Goal: Task Accomplishment & Management: Use online tool/utility

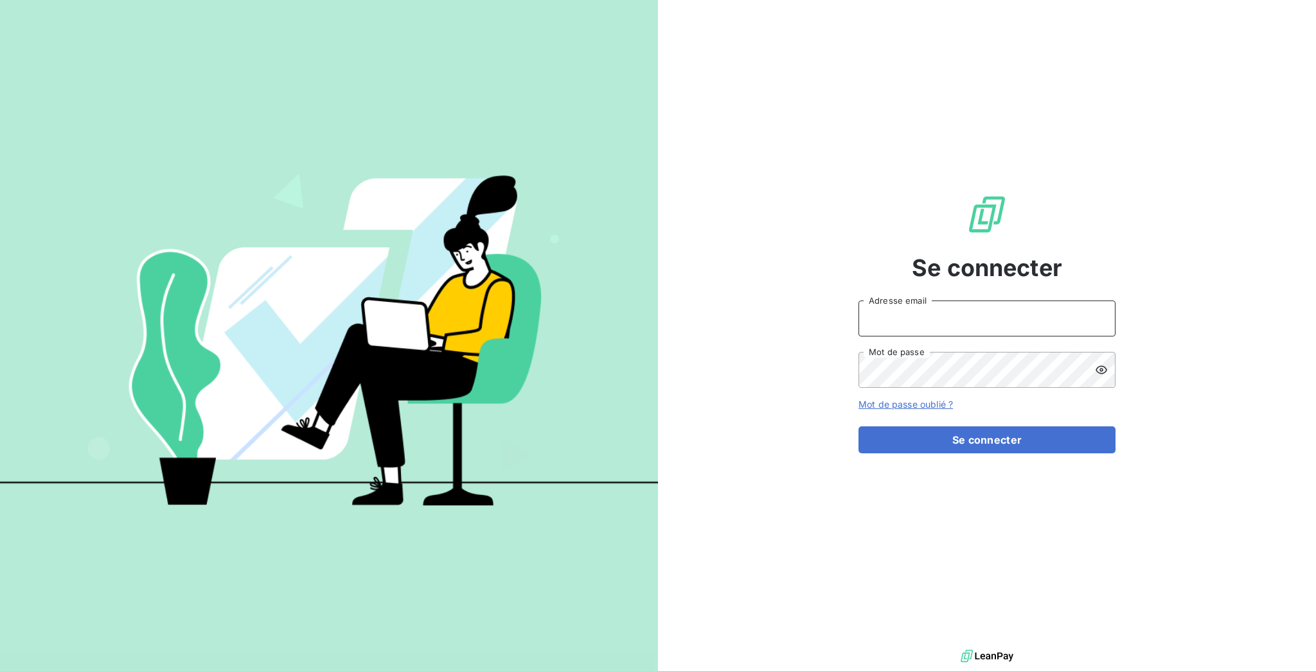
type input "[EMAIL_ADDRESS][DOMAIN_NAME]"
click at [984, 407] on form "[EMAIL_ADDRESS][DOMAIN_NAME] Adresse email Mot de passe Mot de passe oublié ? S…" at bounding box center [986, 377] width 257 height 153
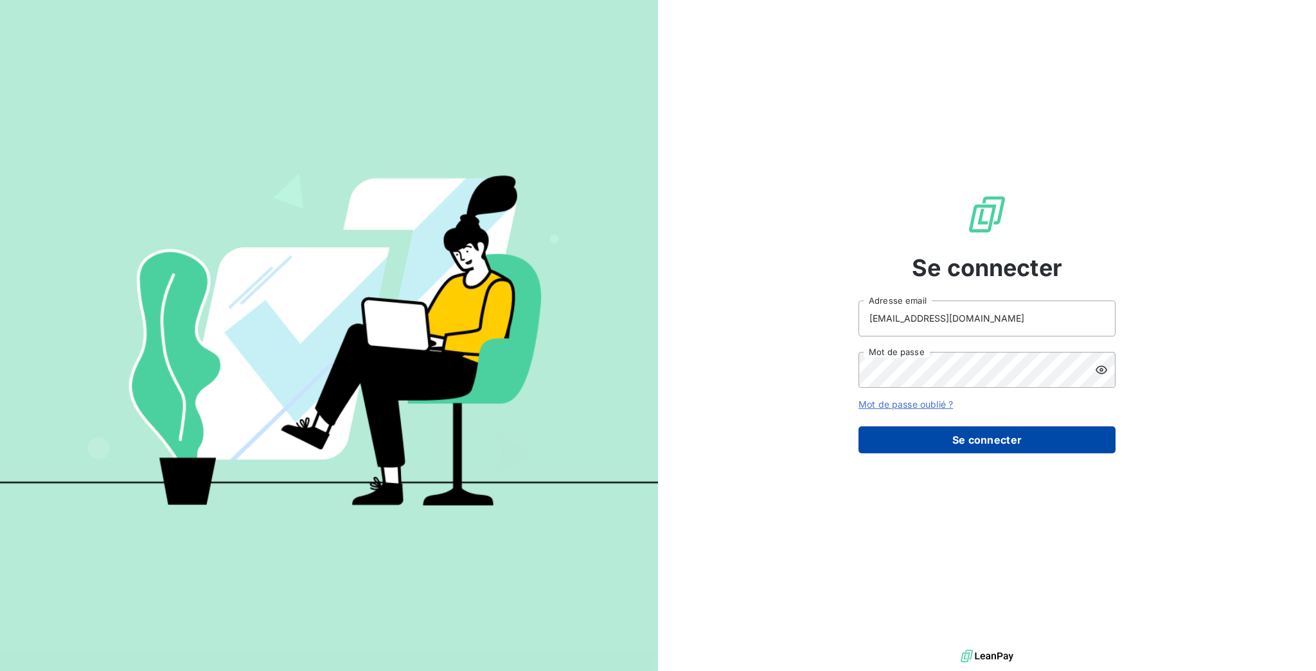
click at [977, 427] on button "Se connecter" at bounding box center [986, 440] width 257 height 27
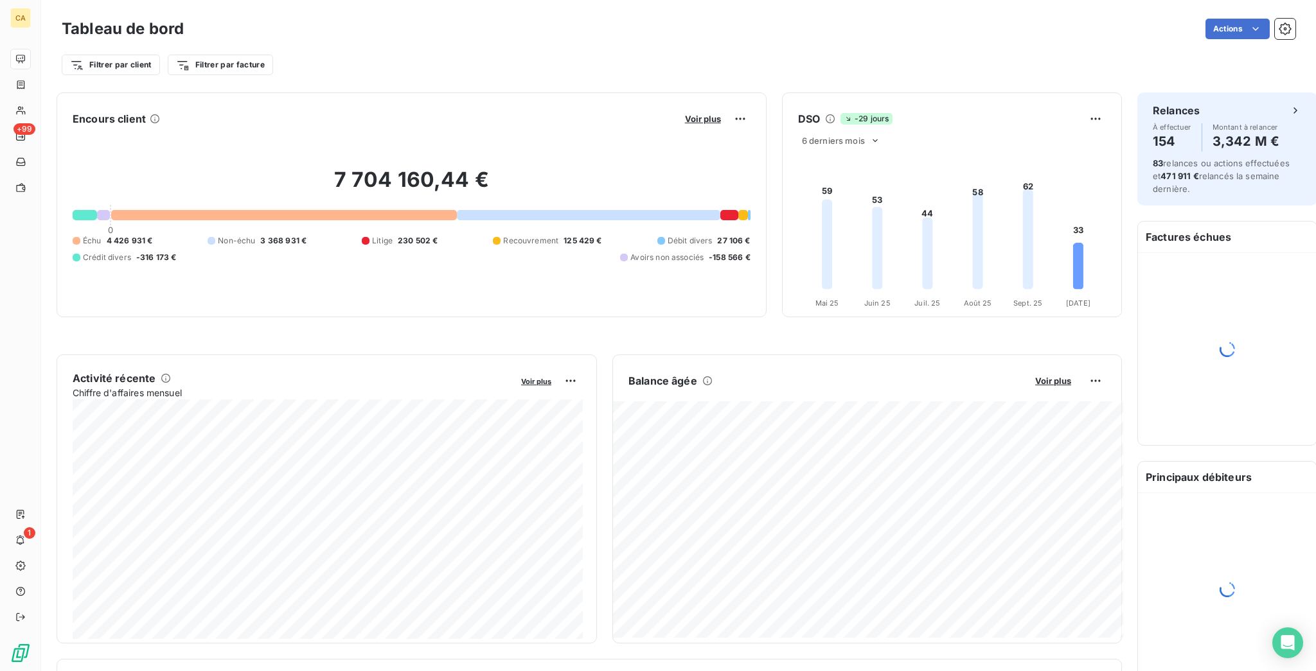
click at [699, 26] on div "Actions" at bounding box center [747, 29] width 1096 height 21
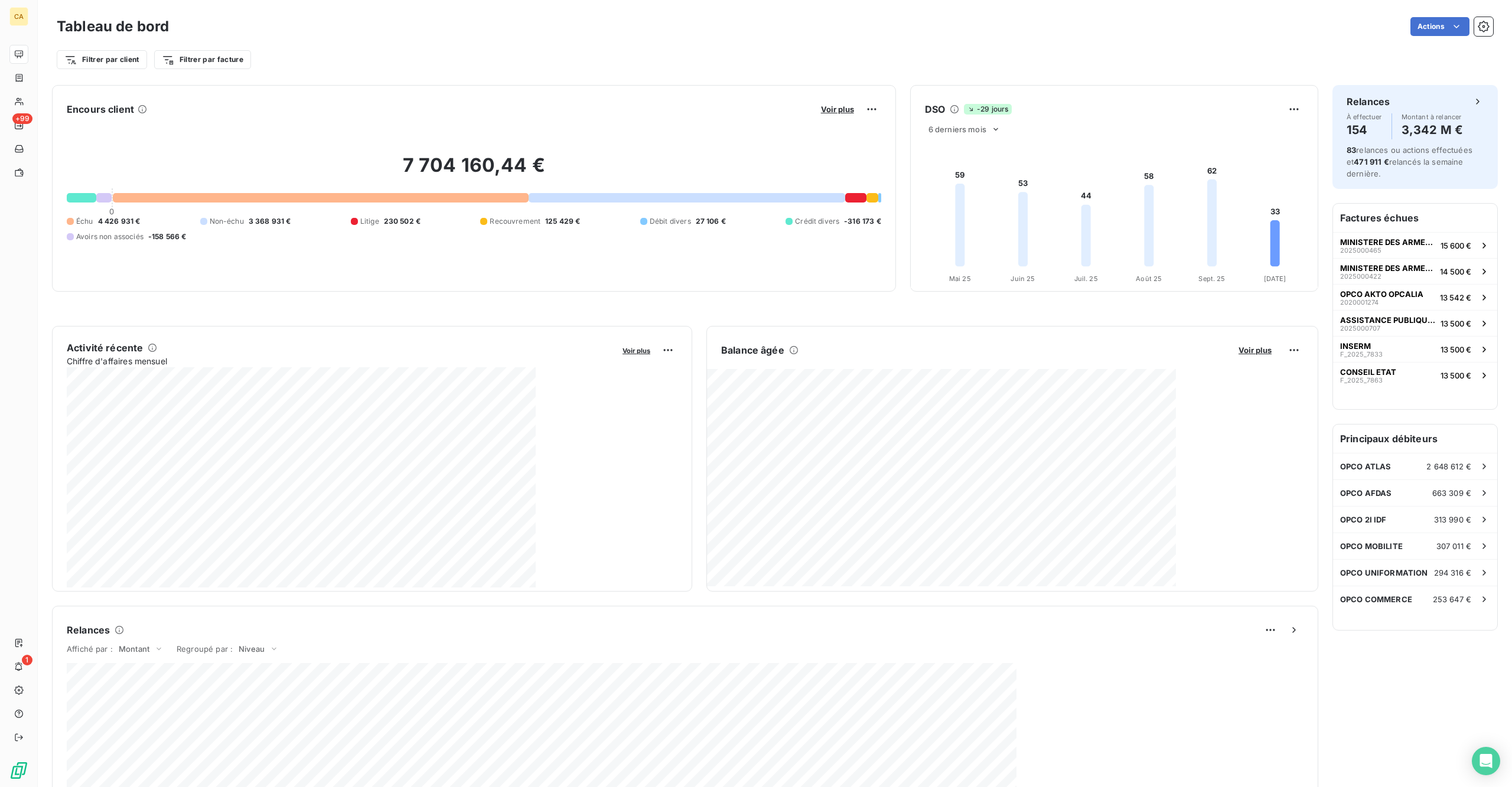
click at [437, 33] on div "Tableau de bord Actions" at bounding box center [775, 26] width 1437 height 25
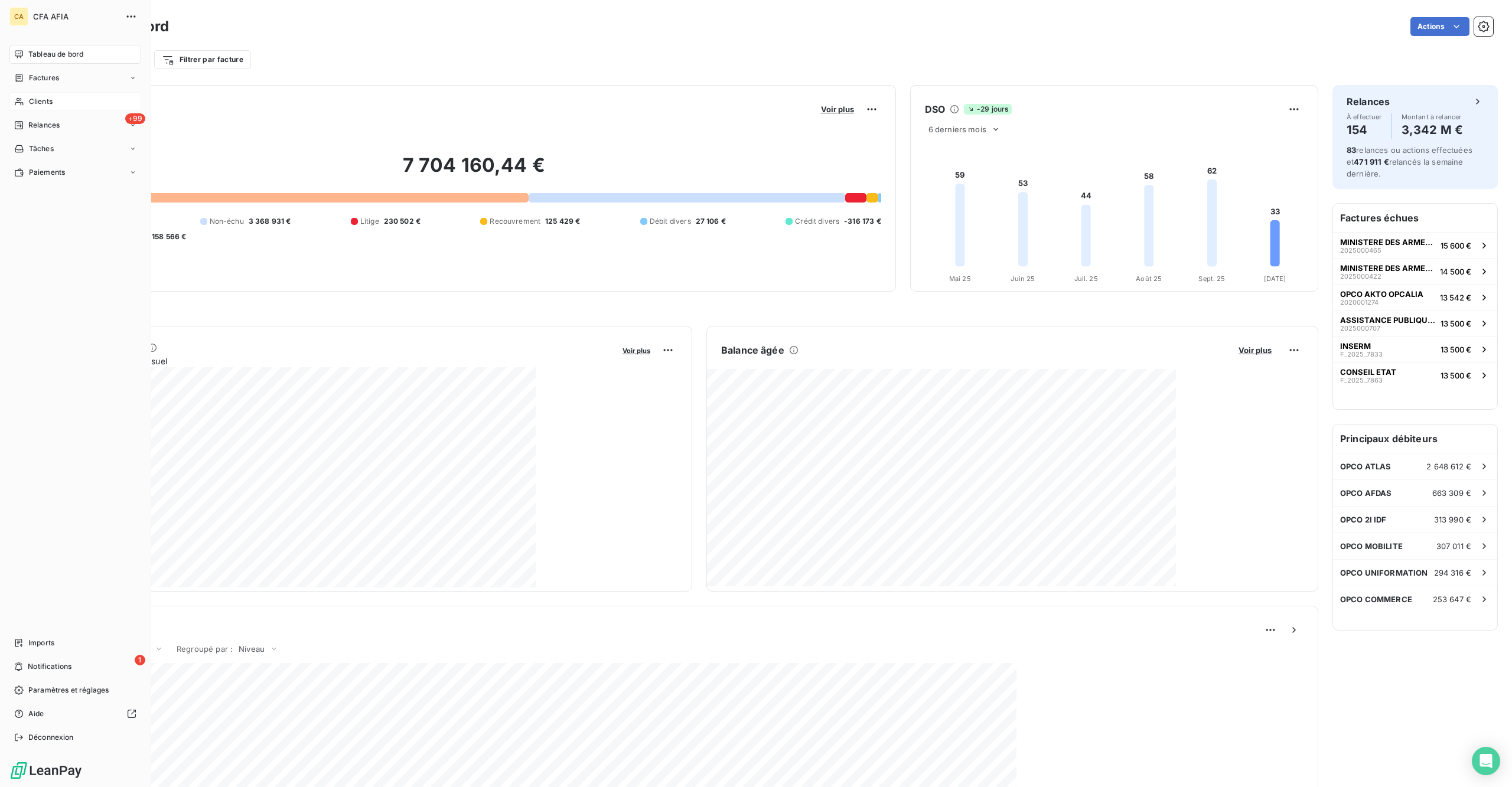
click at [11, 92] on div "Clients" at bounding box center [74, 101] width 131 height 19
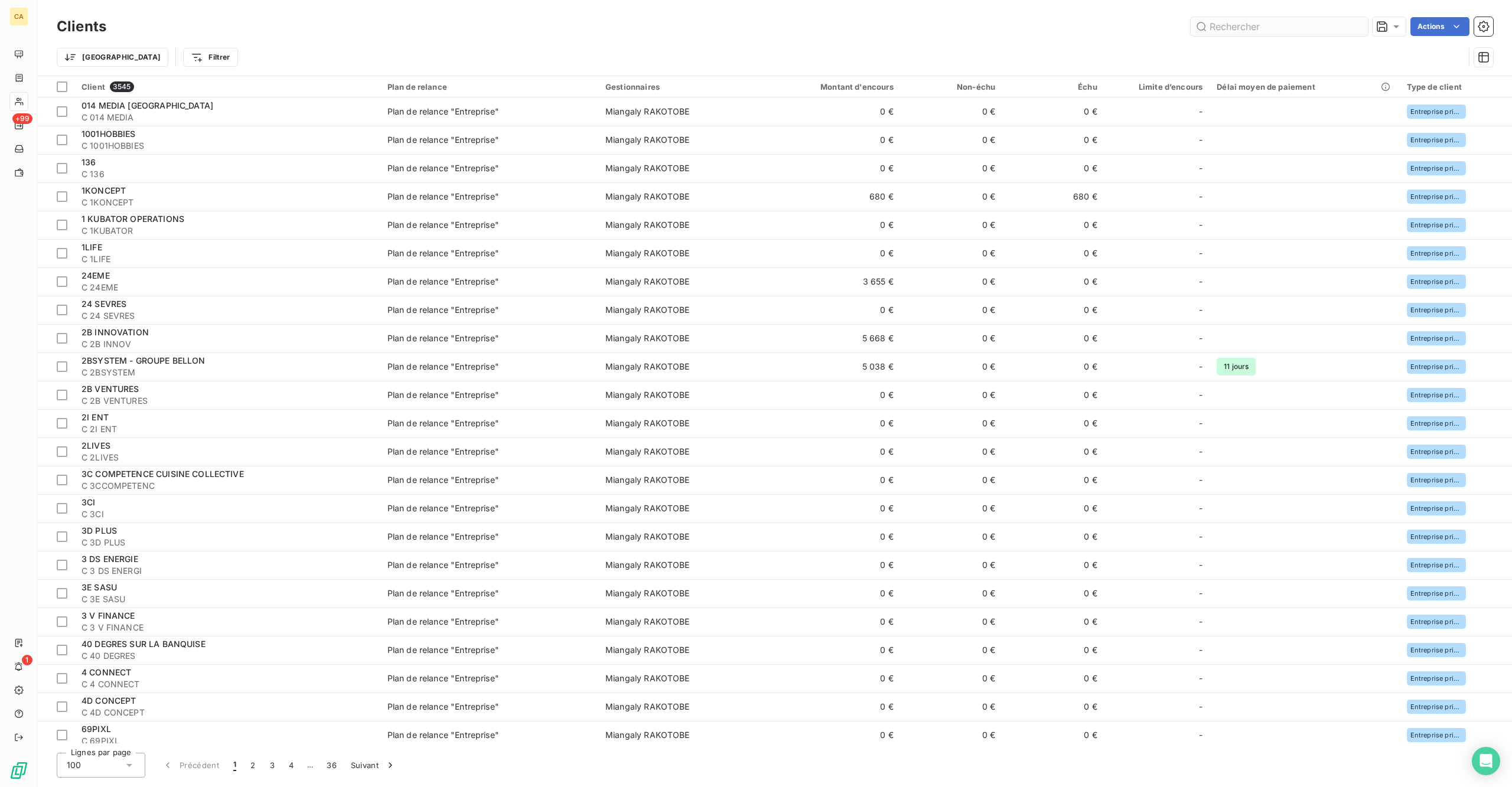
click at [1209, 24] on input "text" at bounding box center [1279, 27] width 177 height 19
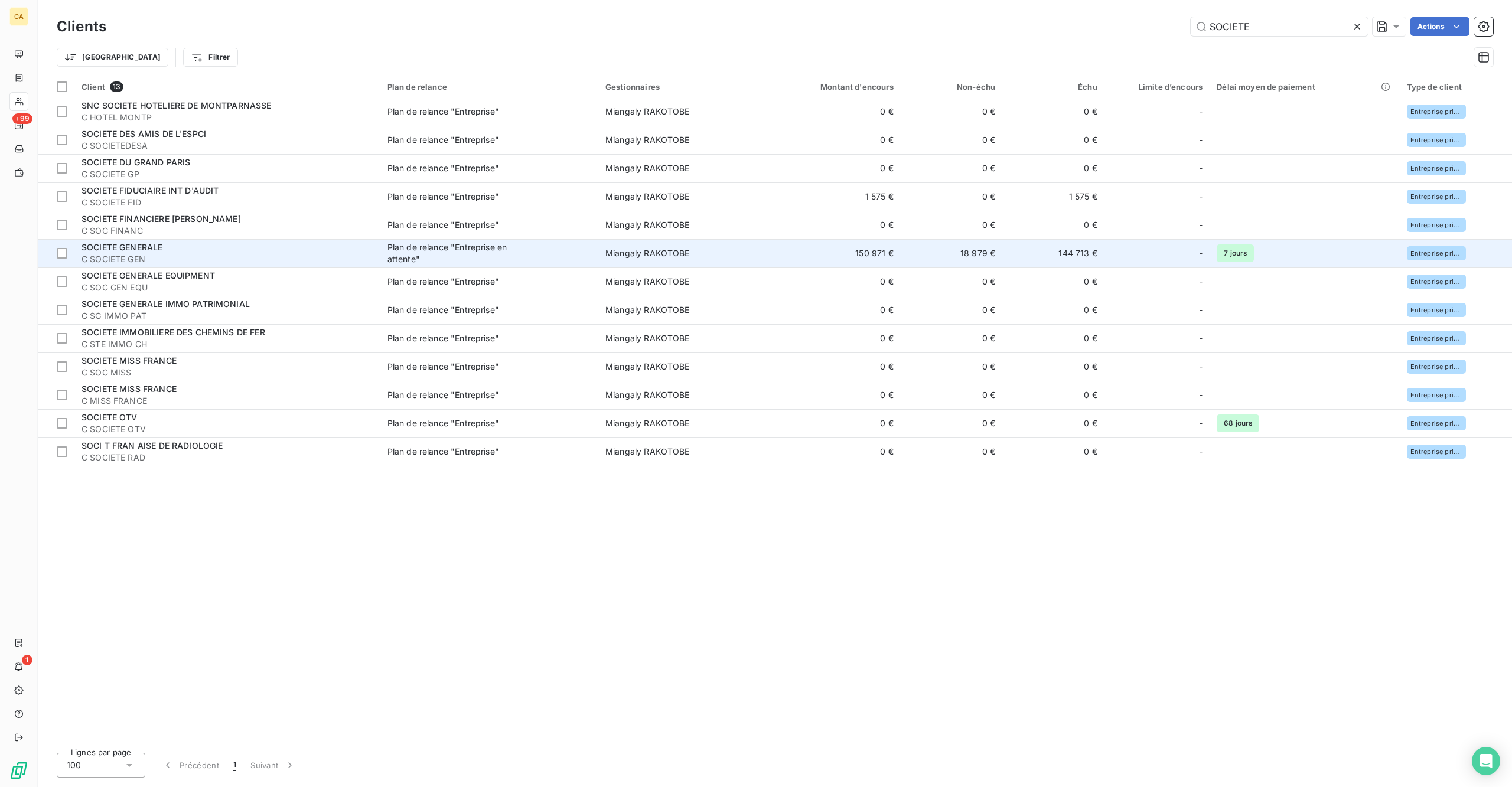
type input "SOCIETE"
click at [206, 254] on span "C SOCIETE GEN" at bounding box center [227, 259] width 291 height 12
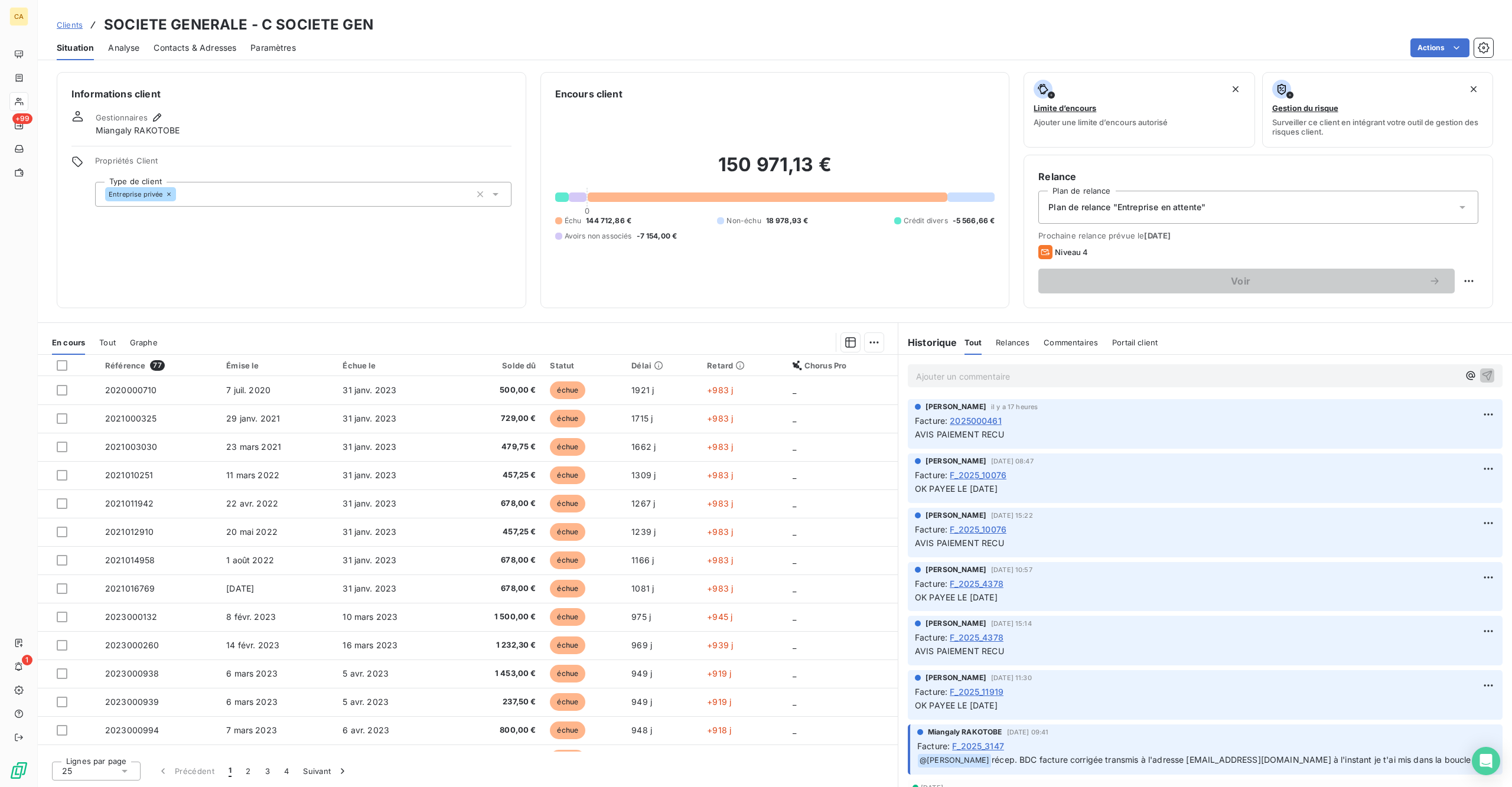
scroll to position [92, 0]
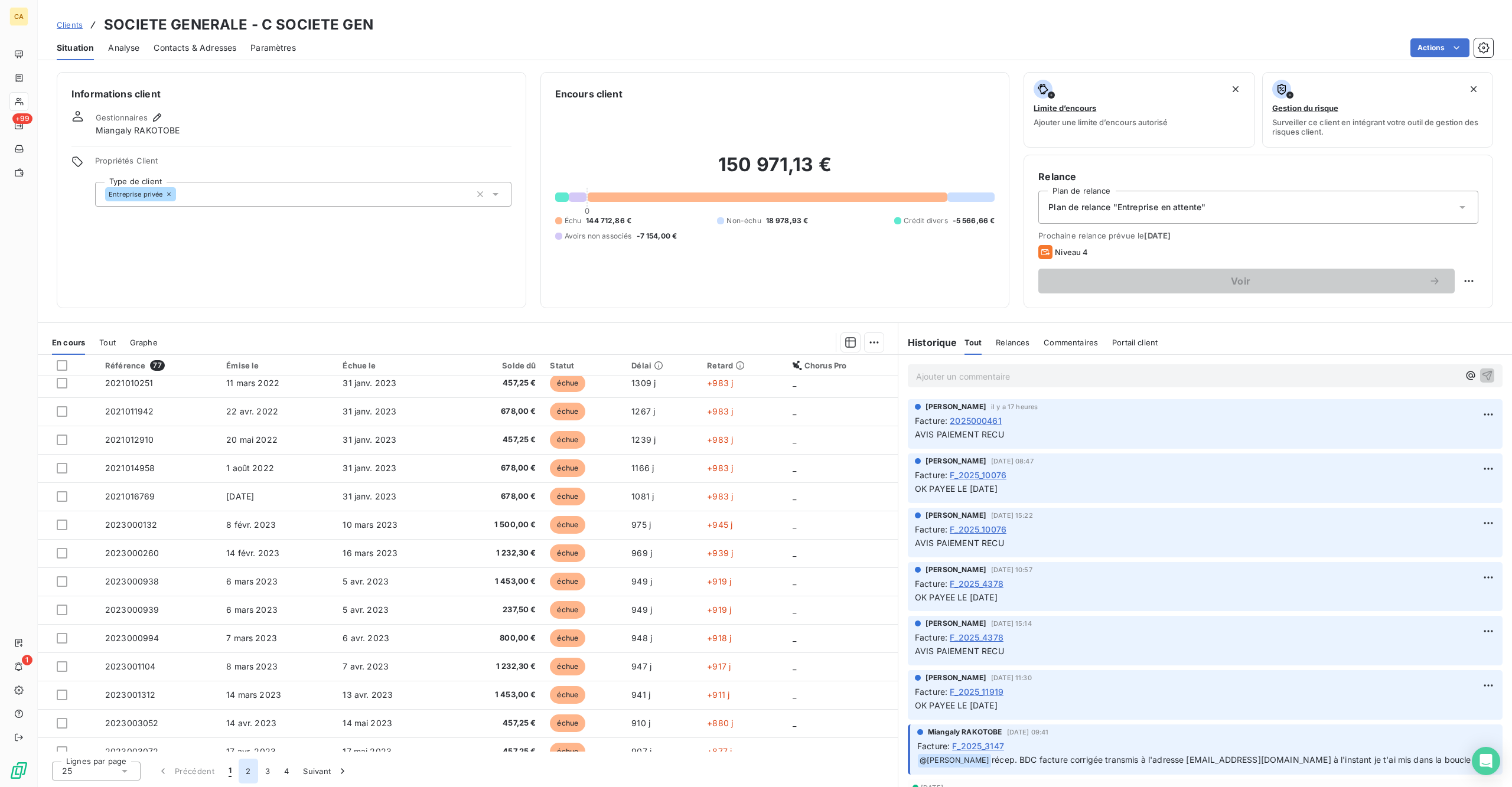
click at [239, 617] on button "2" at bounding box center [248, 771] width 19 height 25
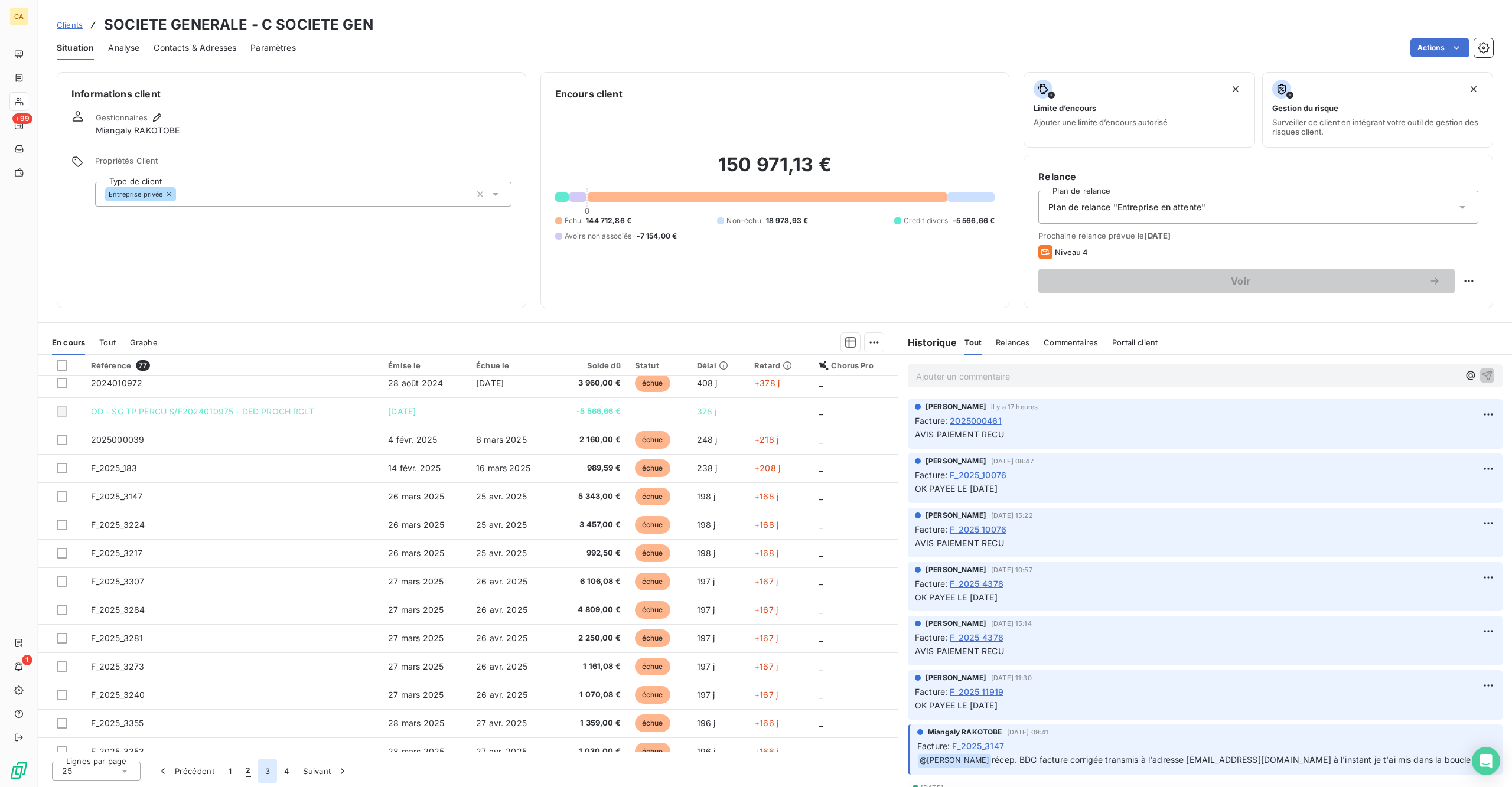
click at [258, 617] on button "3" at bounding box center [267, 771] width 19 height 25
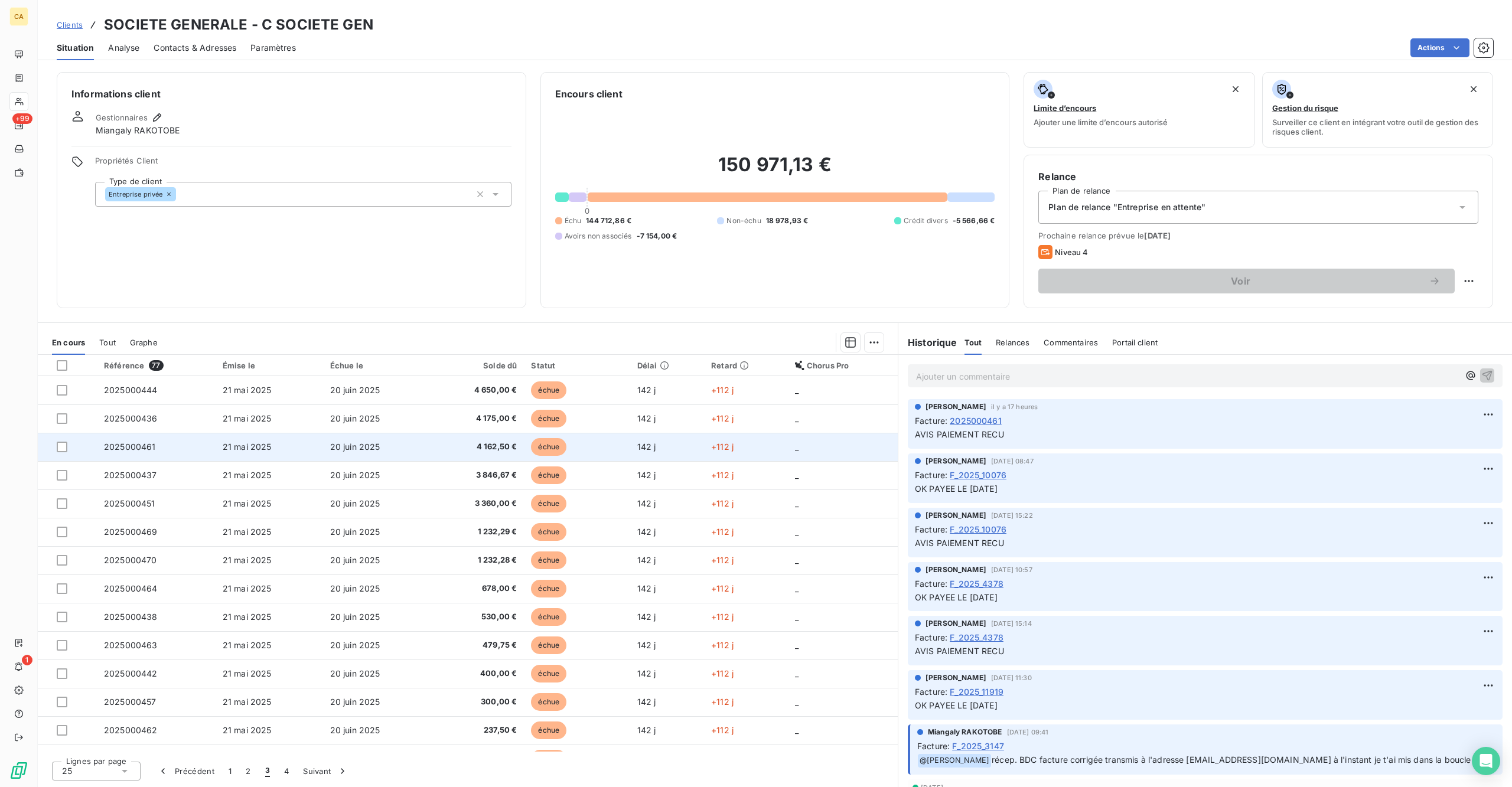
click at [136, 433] on td "2025000461" at bounding box center [155, 447] width 119 height 29
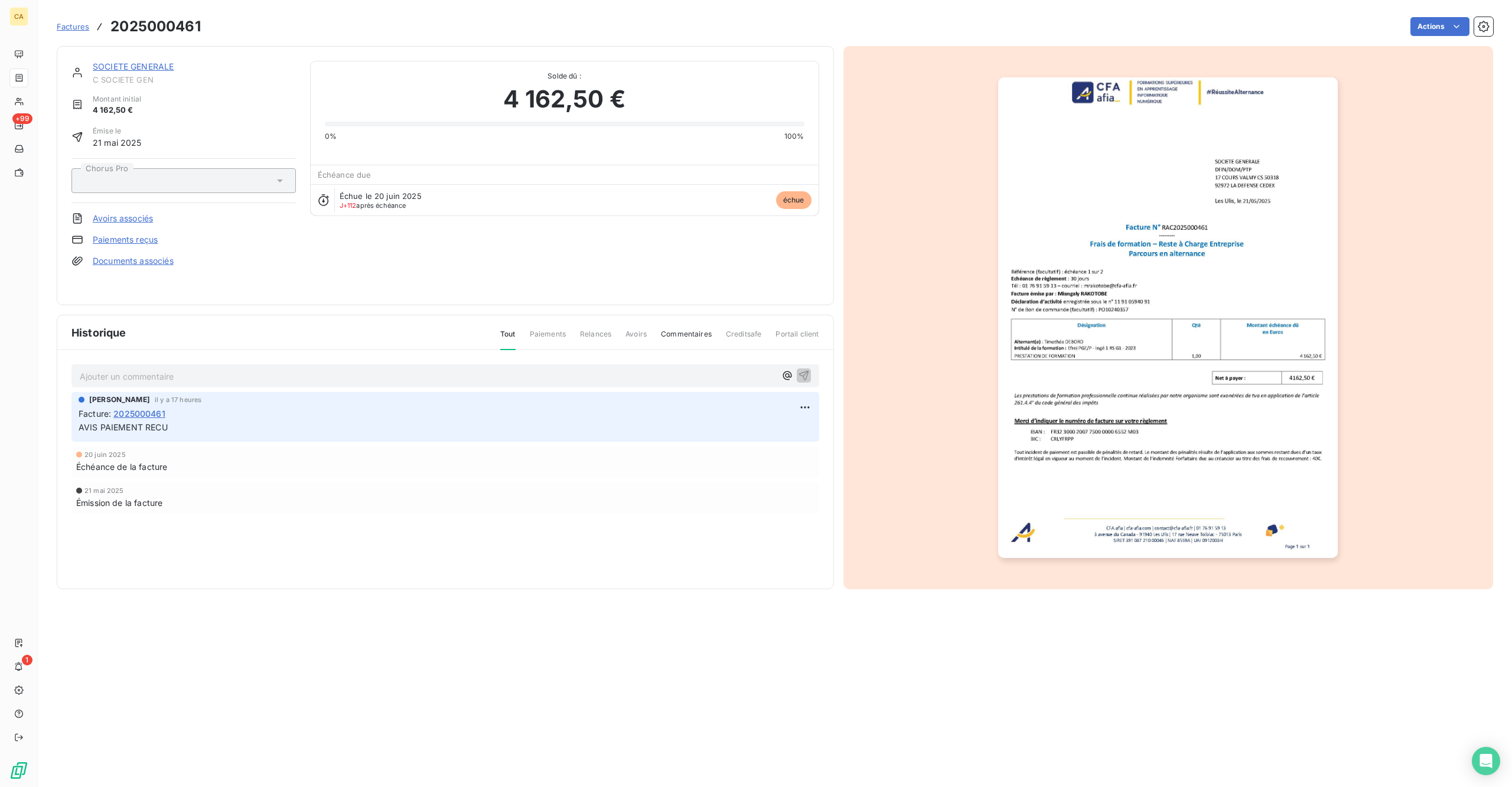
click at [153, 367] on div "Ajouter un commentaire ﻿" at bounding box center [445, 375] width 747 height 23
click at [161, 370] on p "Ajouter un commentaire ﻿" at bounding box center [427, 377] width 696 height 15
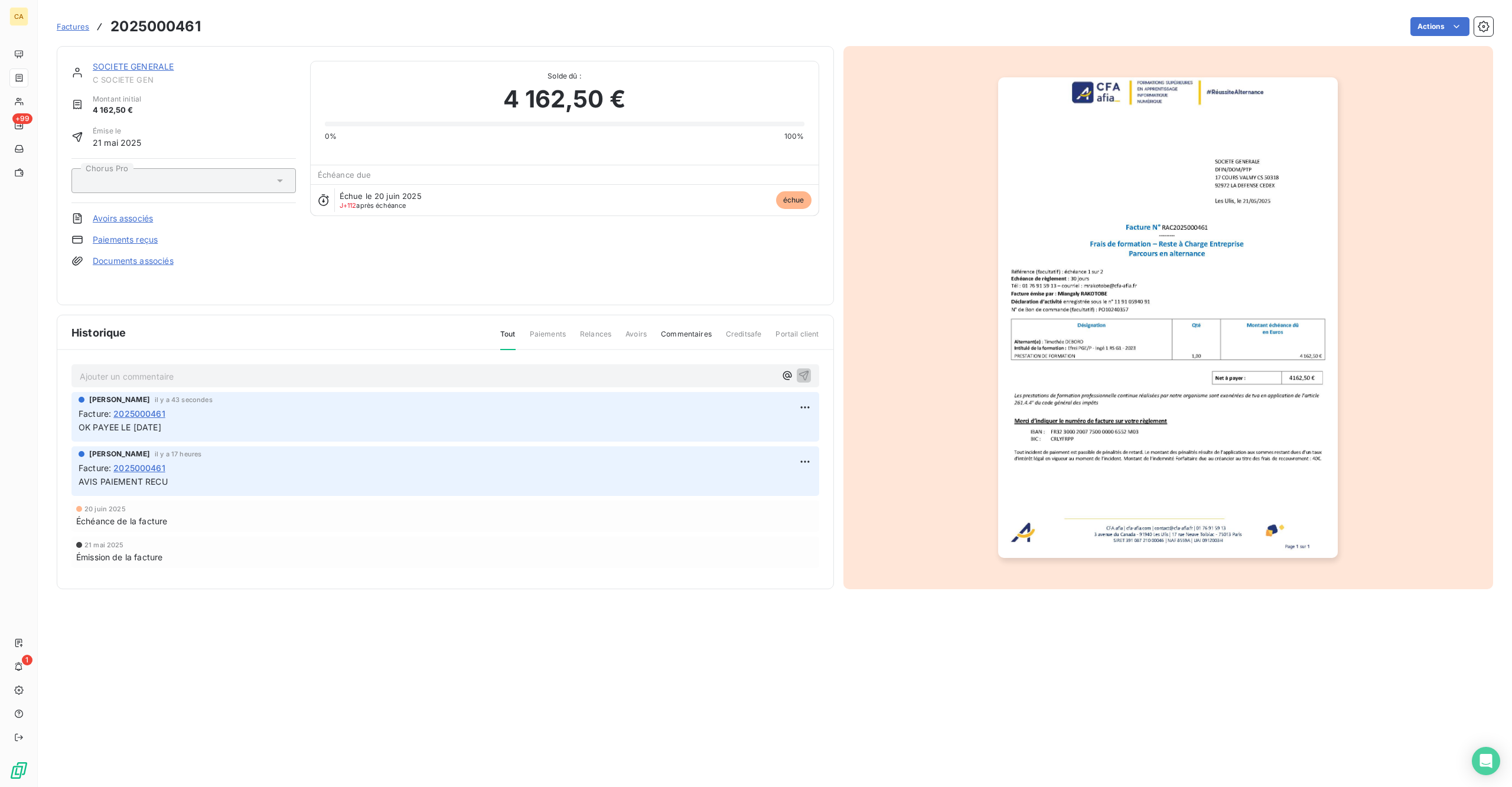
click at [1026, 302] on img "button" at bounding box center [1167, 317] width 339 height 481
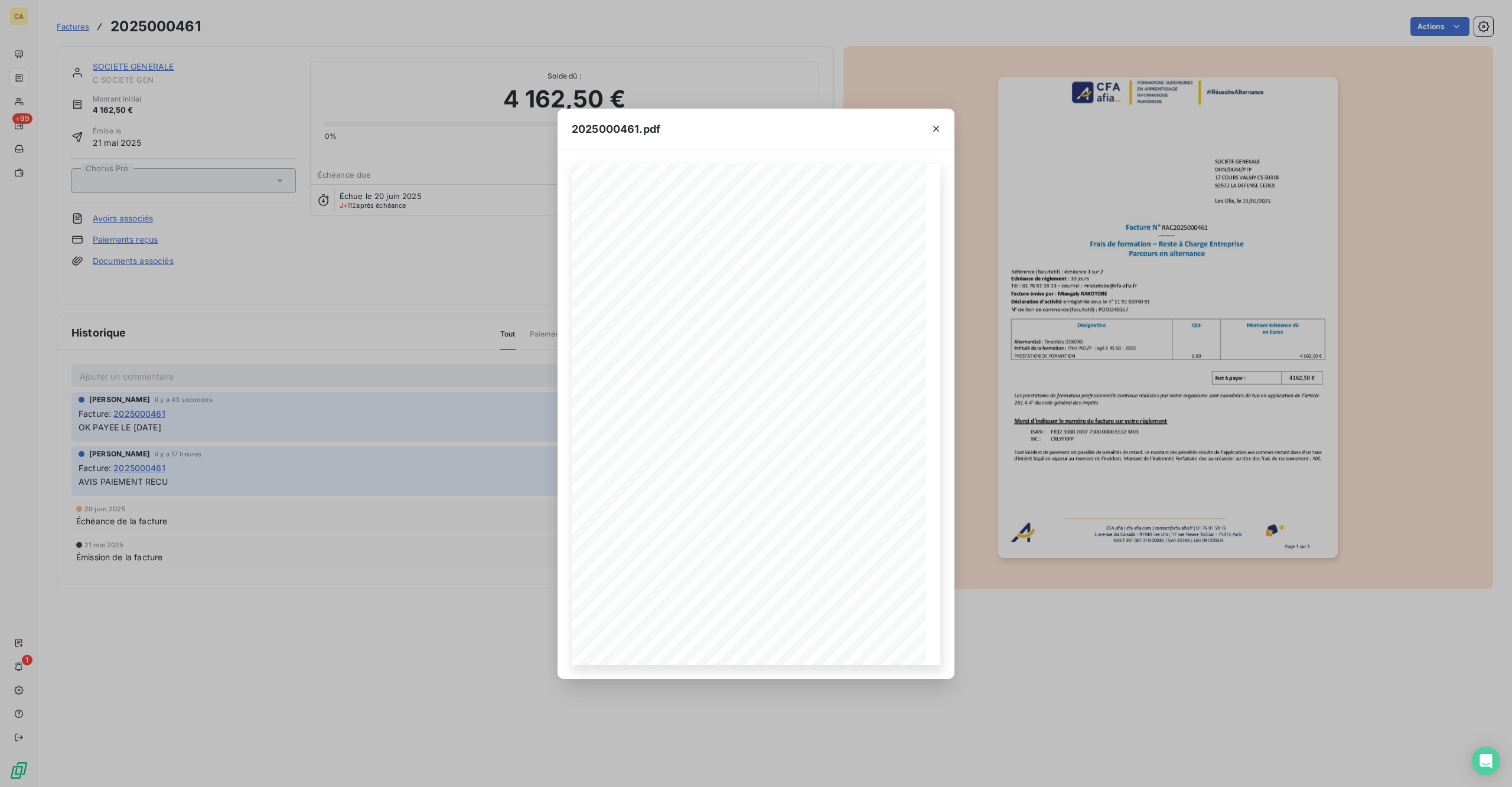
click at [1050, 294] on div "2025000461.pdf CFA afia | [DOMAIN_NAME] | [EMAIL_ADDRESS][DOMAIN_NAME] | 01 76 …" at bounding box center [756, 394] width 1512 height 787
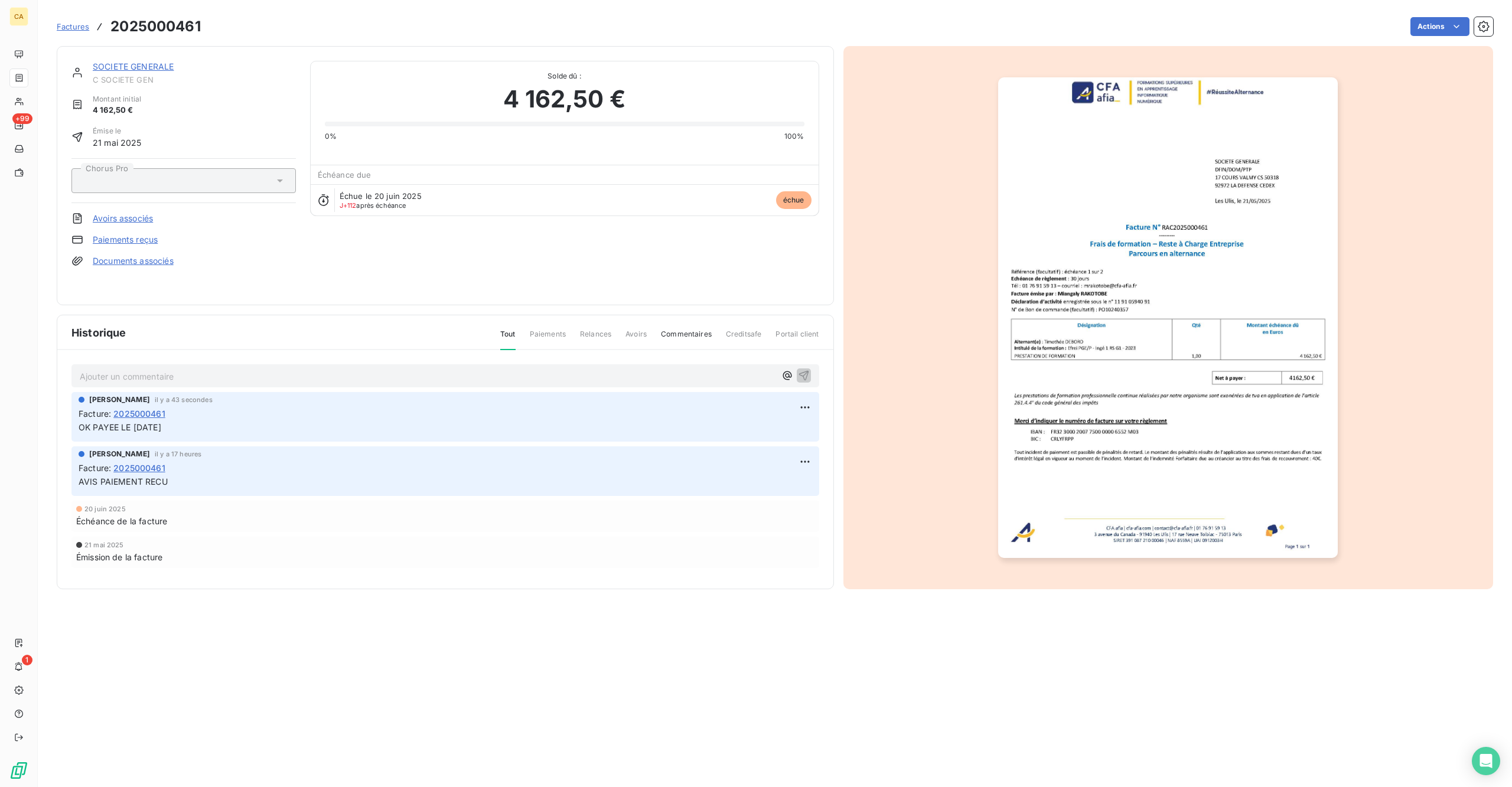
click at [100, 62] on link "SOCIETE GENERALE" at bounding box center [133, 66] width 81 height 10
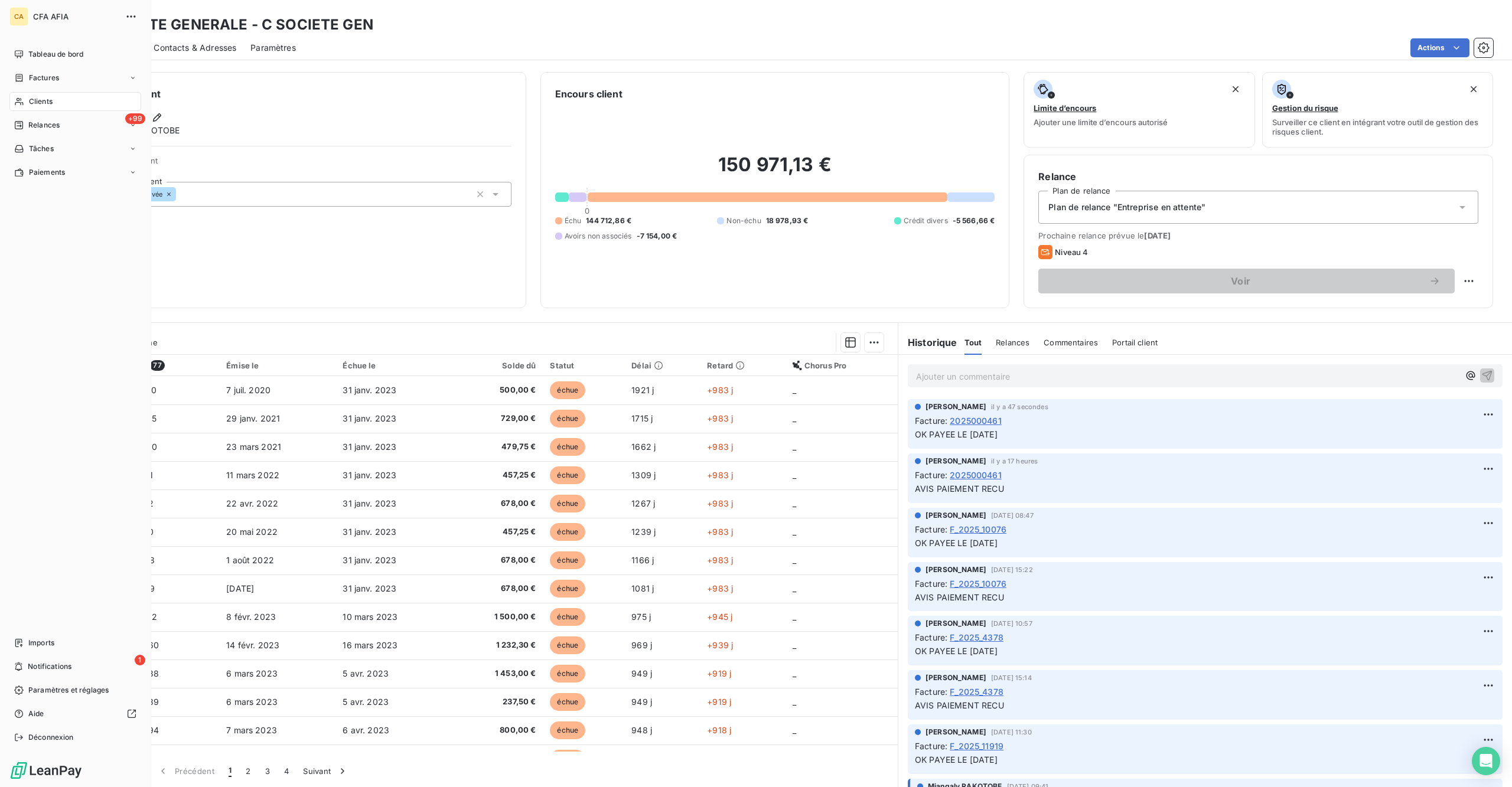
click at [14, 97] on icon at bounding box center [18, 101] width 10 height 9
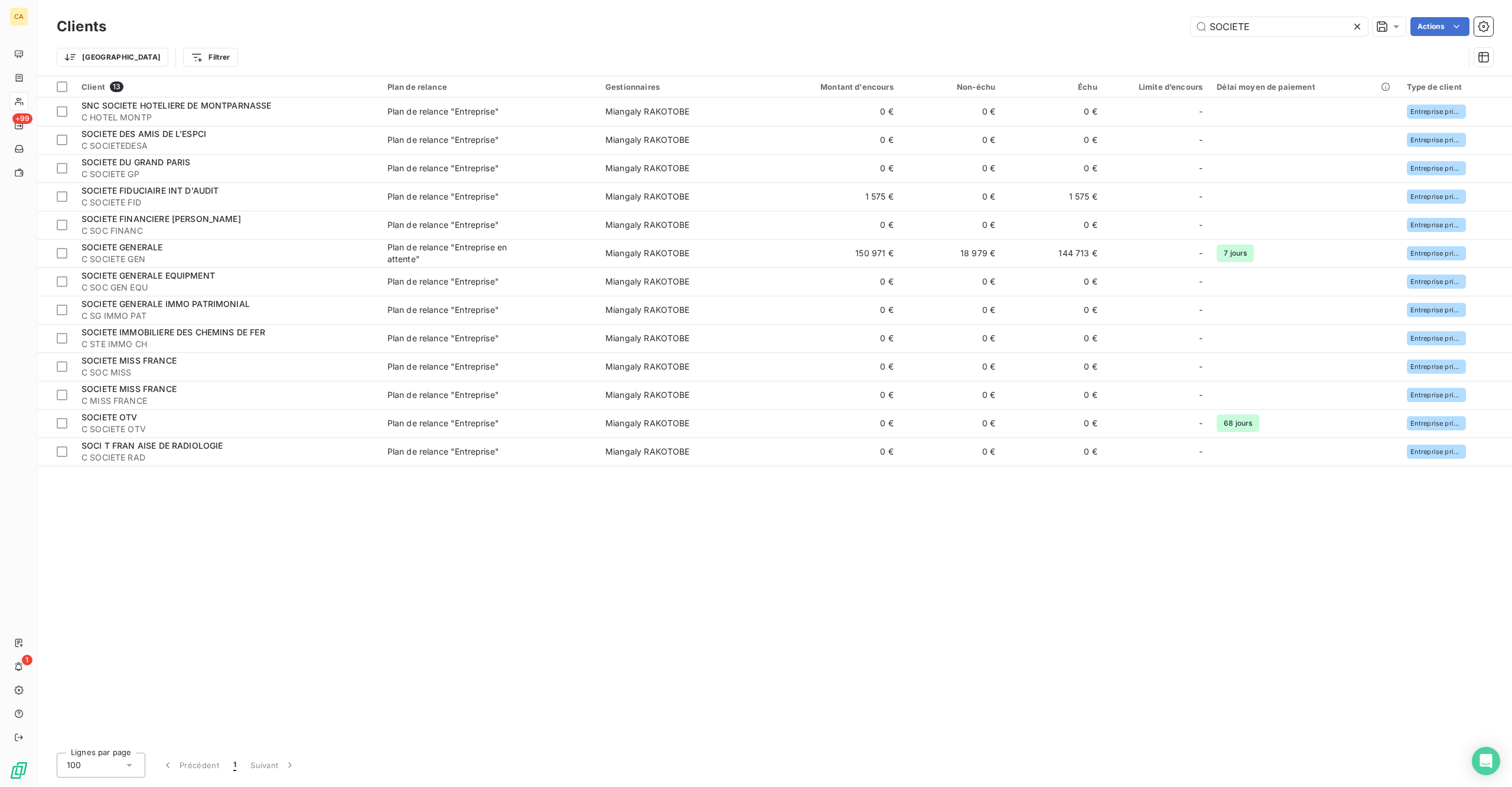
click at [1209, 31] on div "SOCIETE" at bounding box center [1279, 27] width 177 height 19
click at [1209, 22] on input "SOCIETE" at bounding box center [1279, 27] width 177 height 19
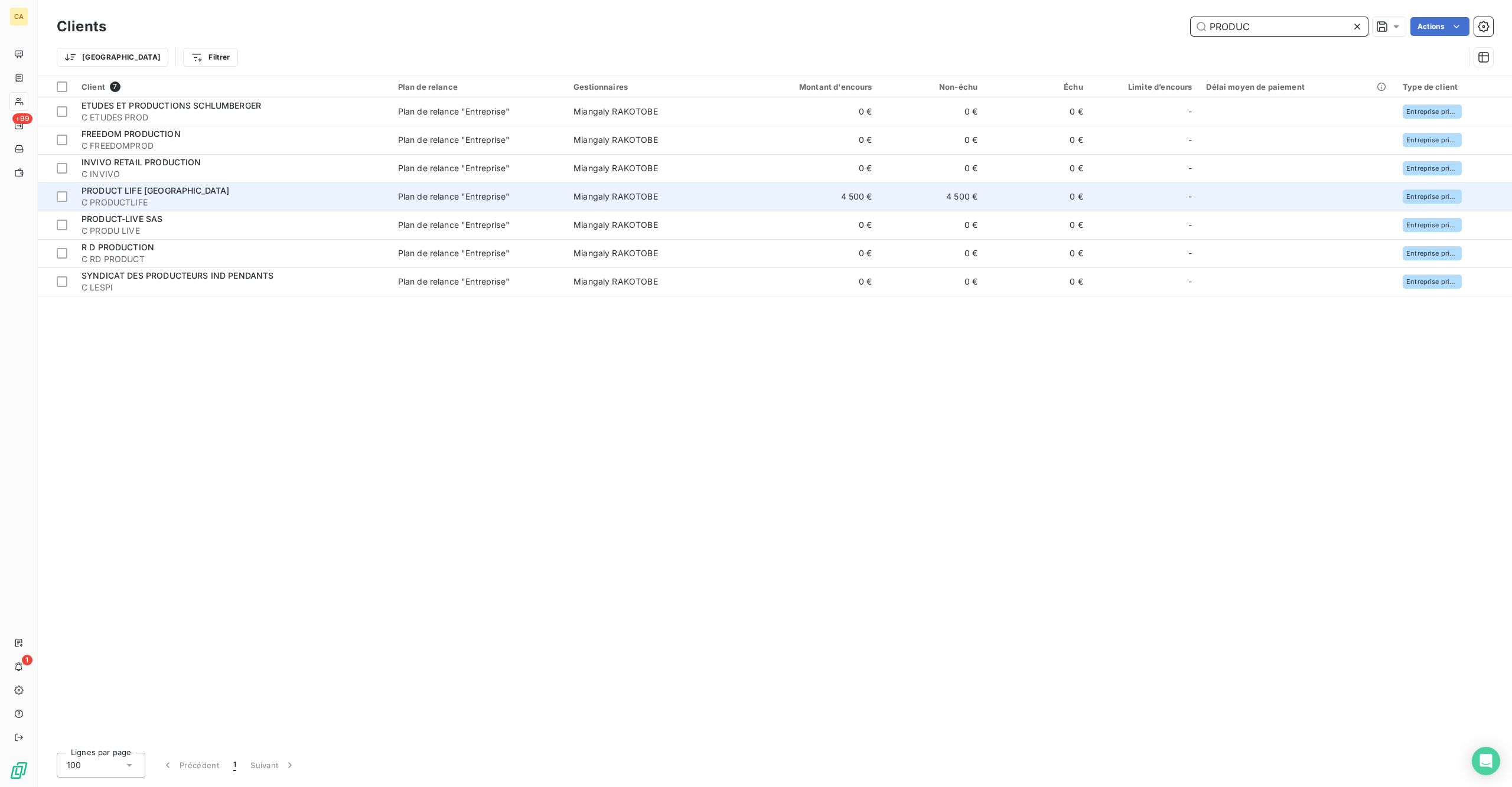
type input "PRODUC"
click at [99, 197] on span "C PRODUCTLIFE" at bounding box center [233, 202] width 302 height 12
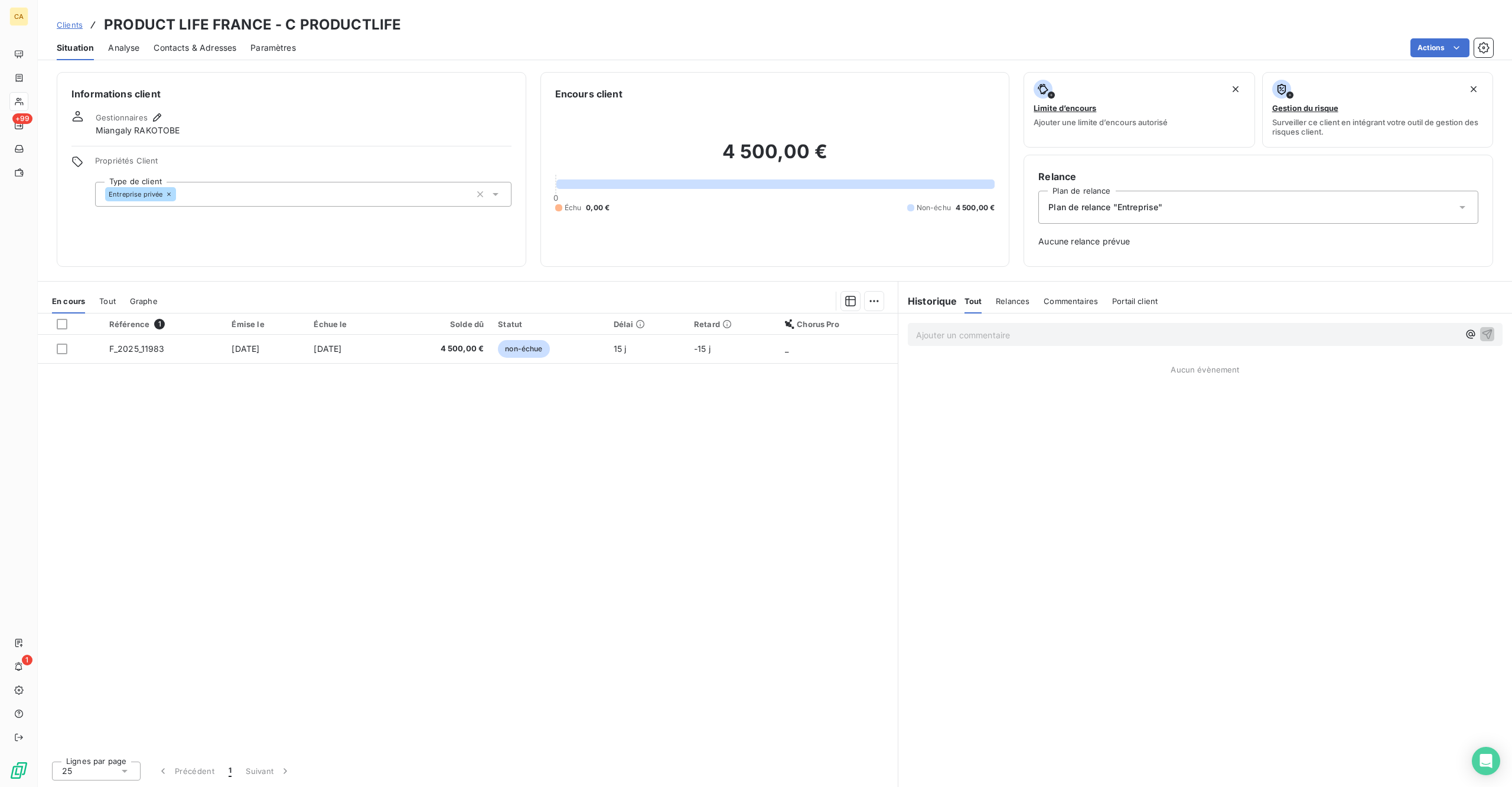
click at [366, 314] on div "Référence 1 Émise le Échue le Solde dû Statut Délai Retard Chorus Pro F_2025_11…" at bounding box center [467, 532] width 859 height 439
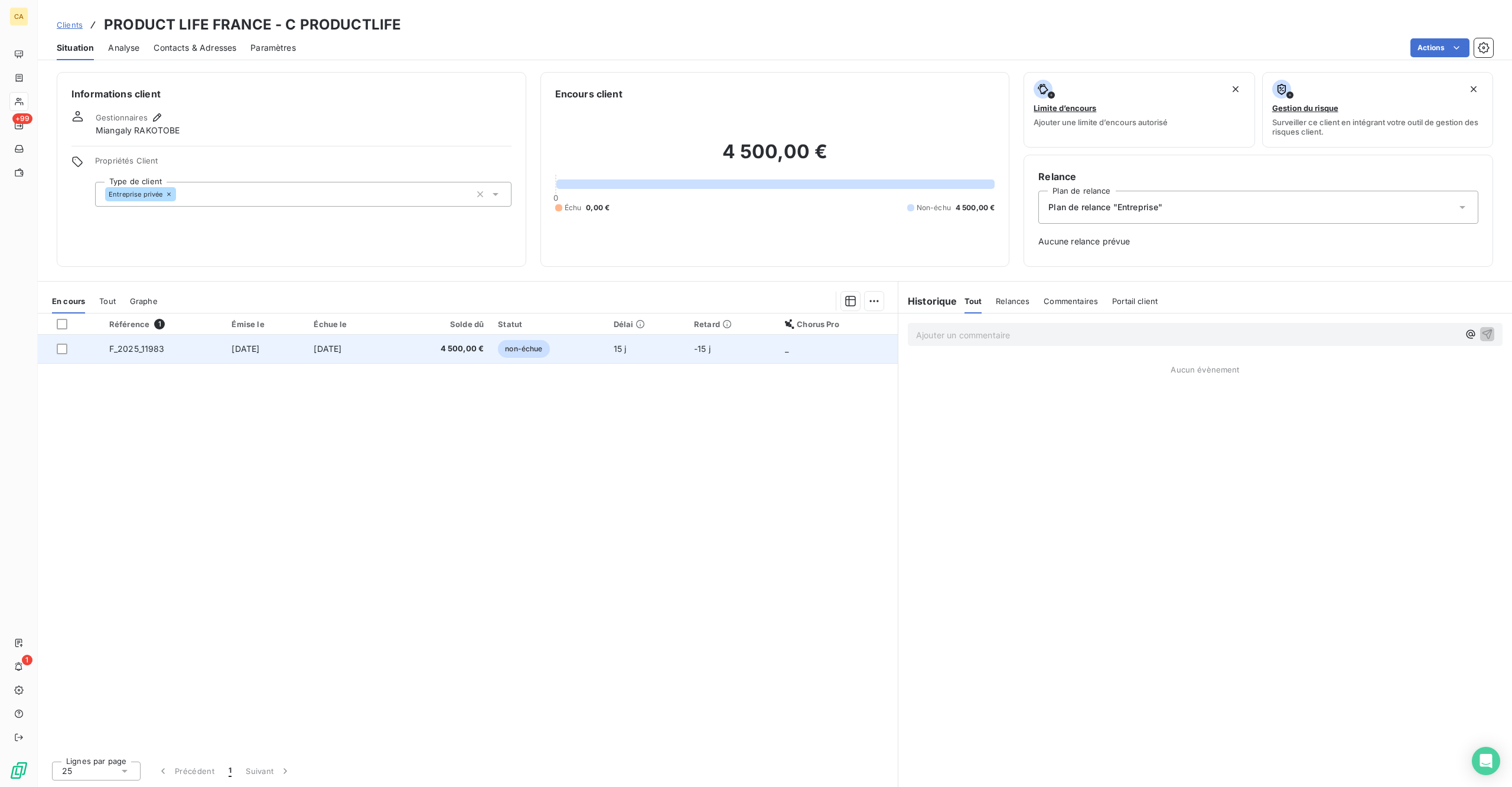
click at [369, 335] on td "[DATE]" at bounding box center [347, 348] width 84 height 29
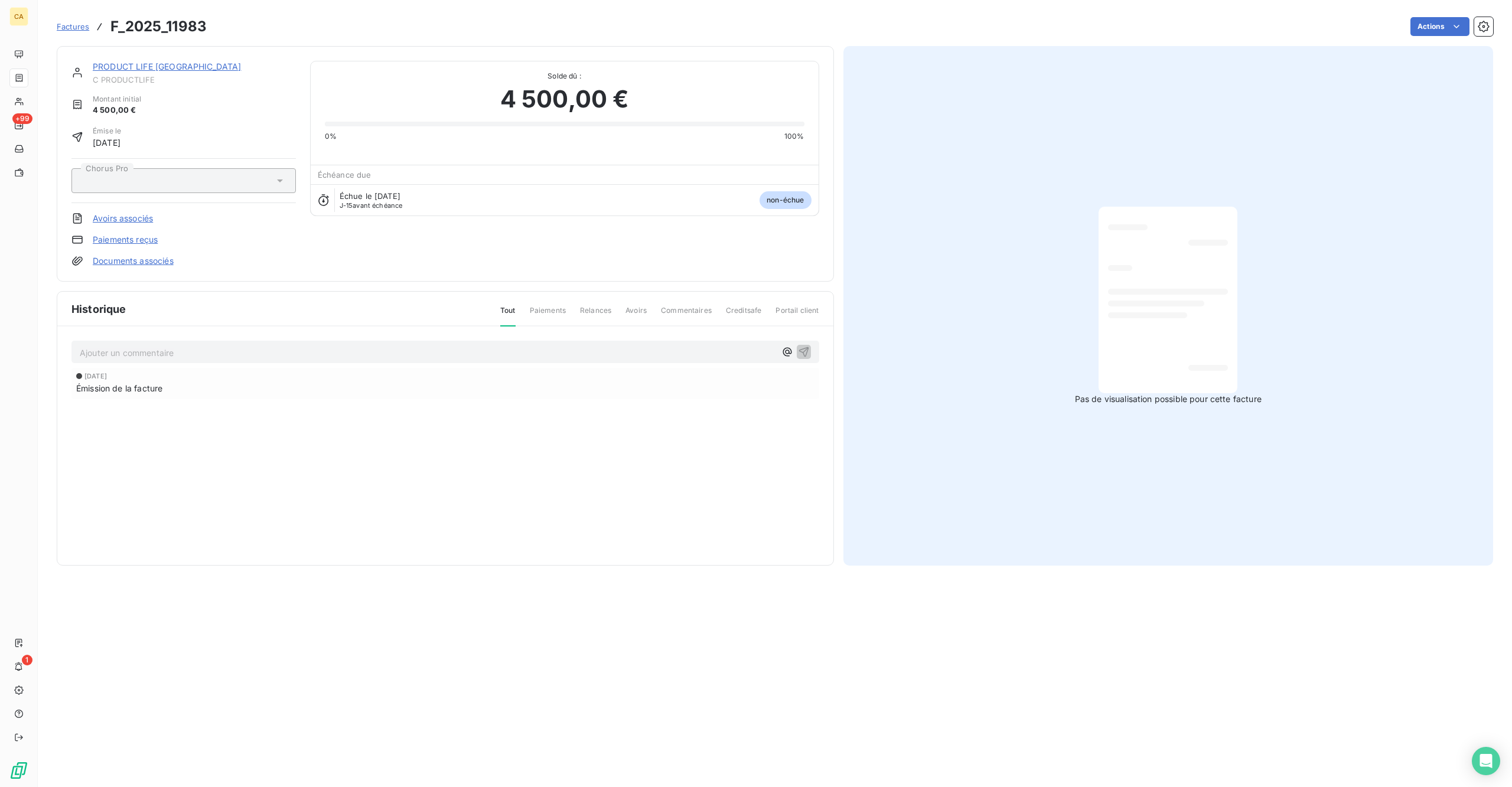
click at [258, 346] on p "Ajouter un commentaire ﻿" at bounding box center [427, 353] width 696 height 15
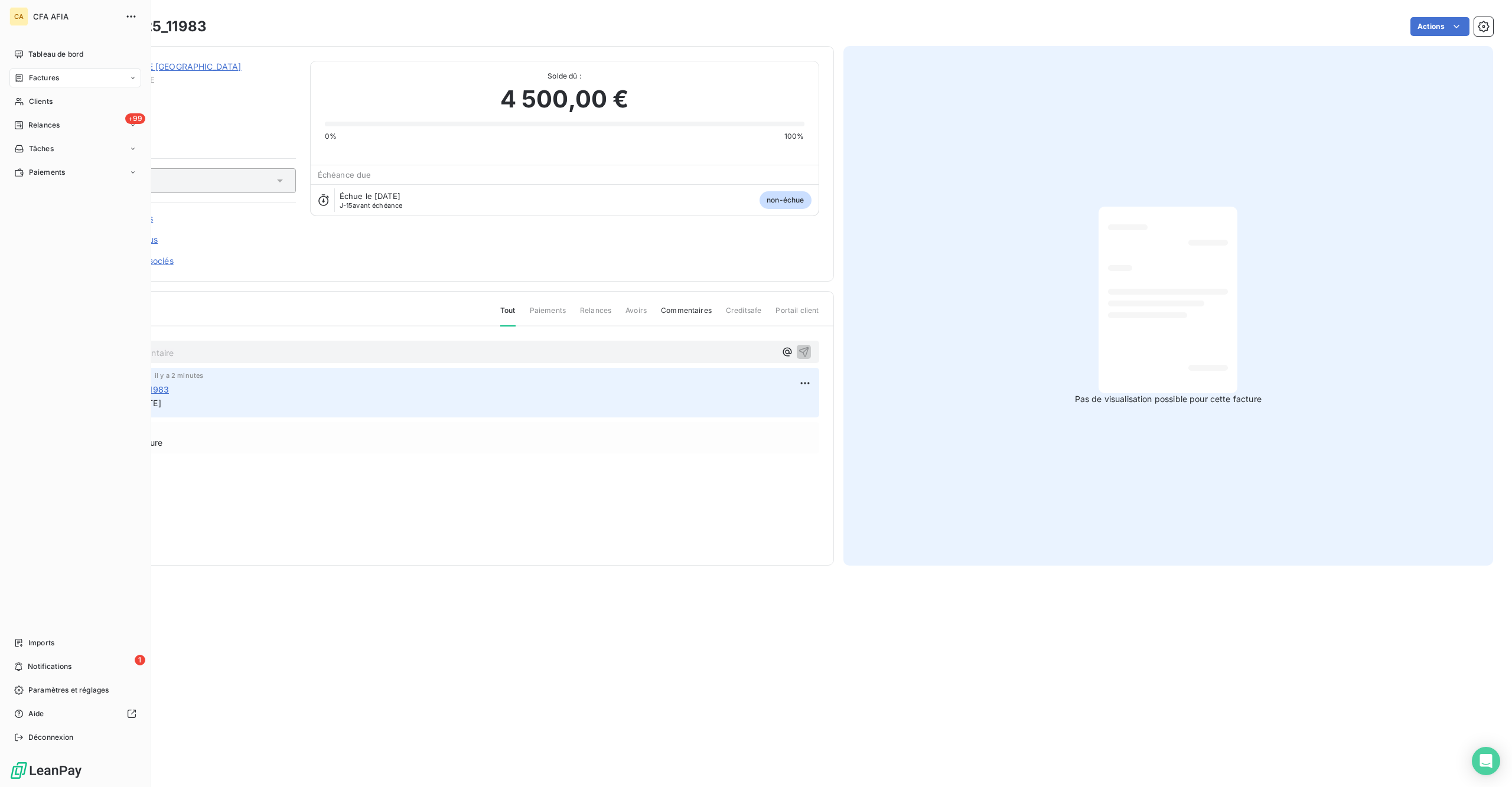
click at [28, 73] on span "Factures" at bounding box center [43, 78] width 30 height 11
click at [33, 97] on span "Factures" at bounding box center [43, 102] width 30 height 11
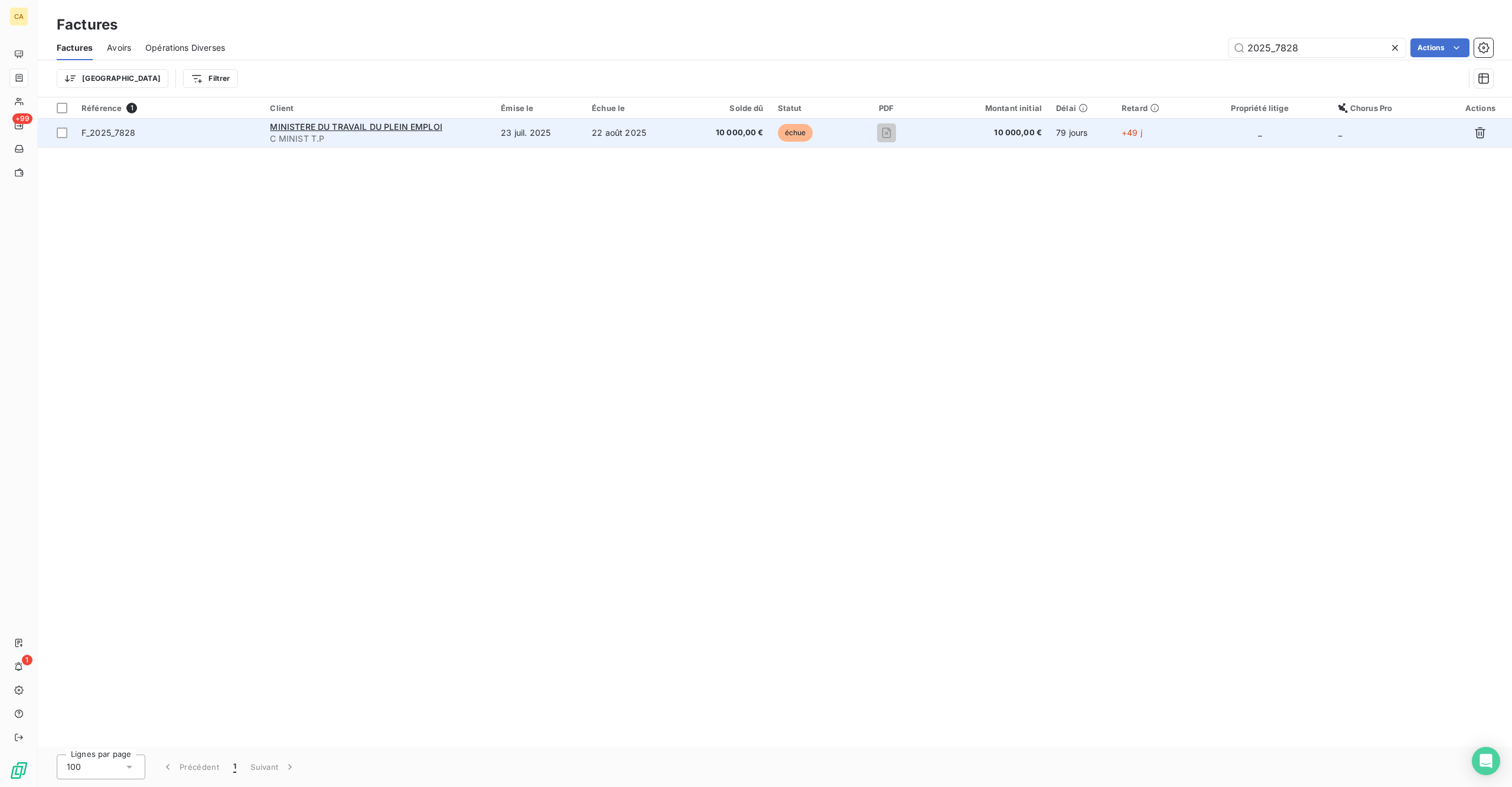
type input "2025_7828"
click at [566, 119] on td "23 juil. 2025" at bounding box center [539, 132] width 91 height 29
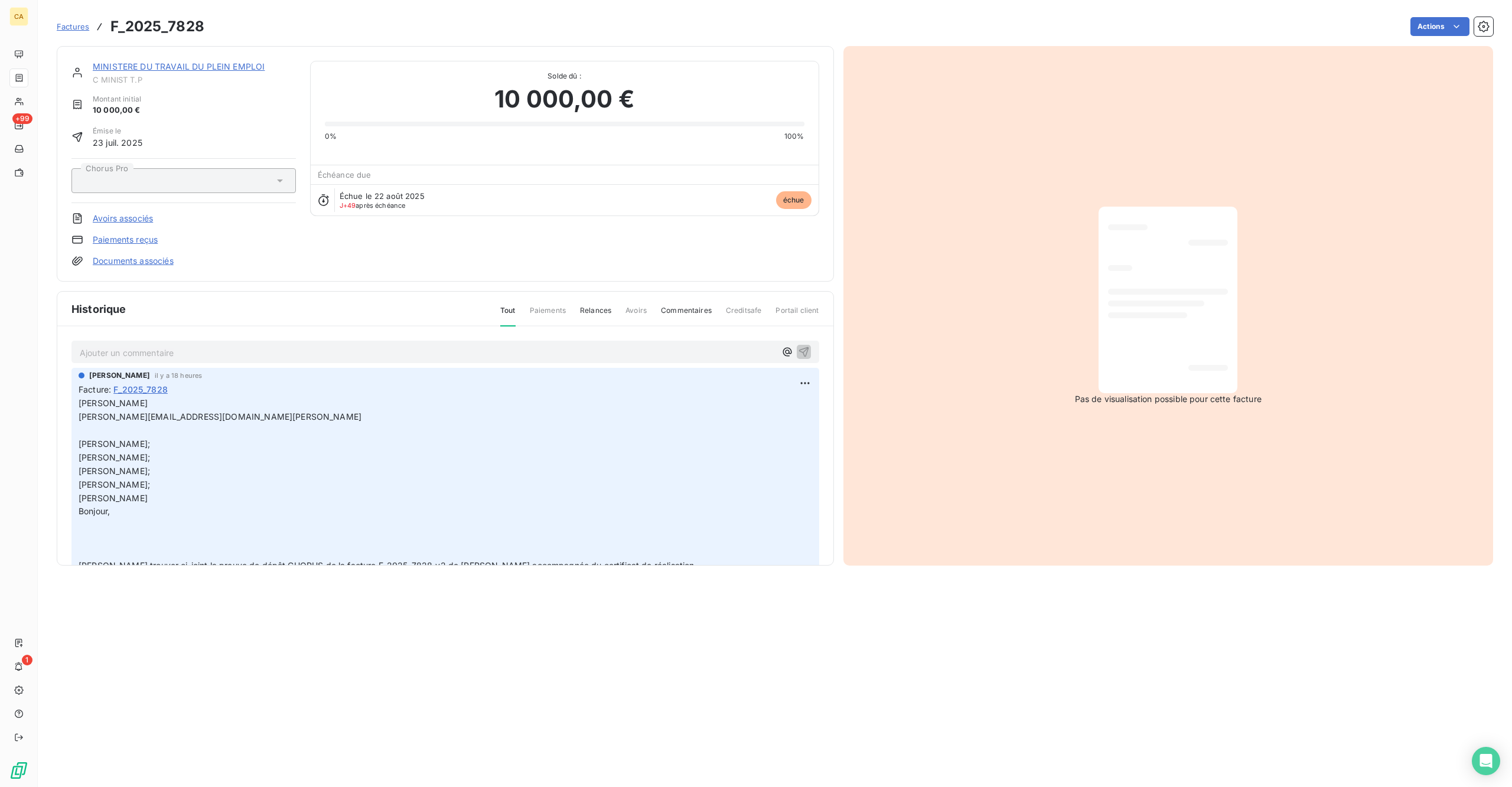
click at [194, 346] on p "Ajouter un commentaire ﻿" at bounding box center [427, 353] width 696 height 15
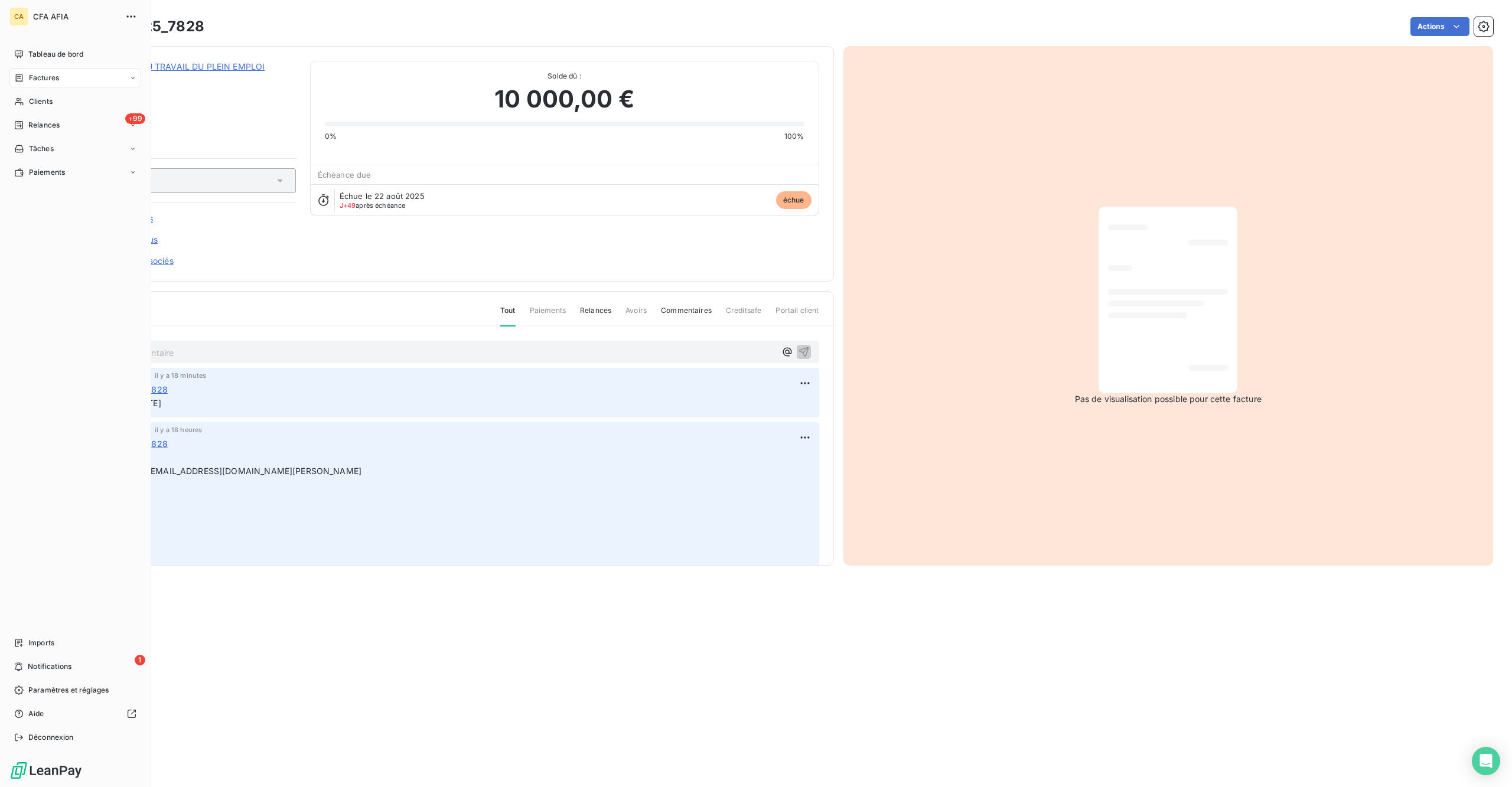
click at [14, 74] on icon at bounding box center [18, 78] width 10 height 9
click at [28, 97] on span "Factures" at bounding box center [43, 102] width 30 height 11
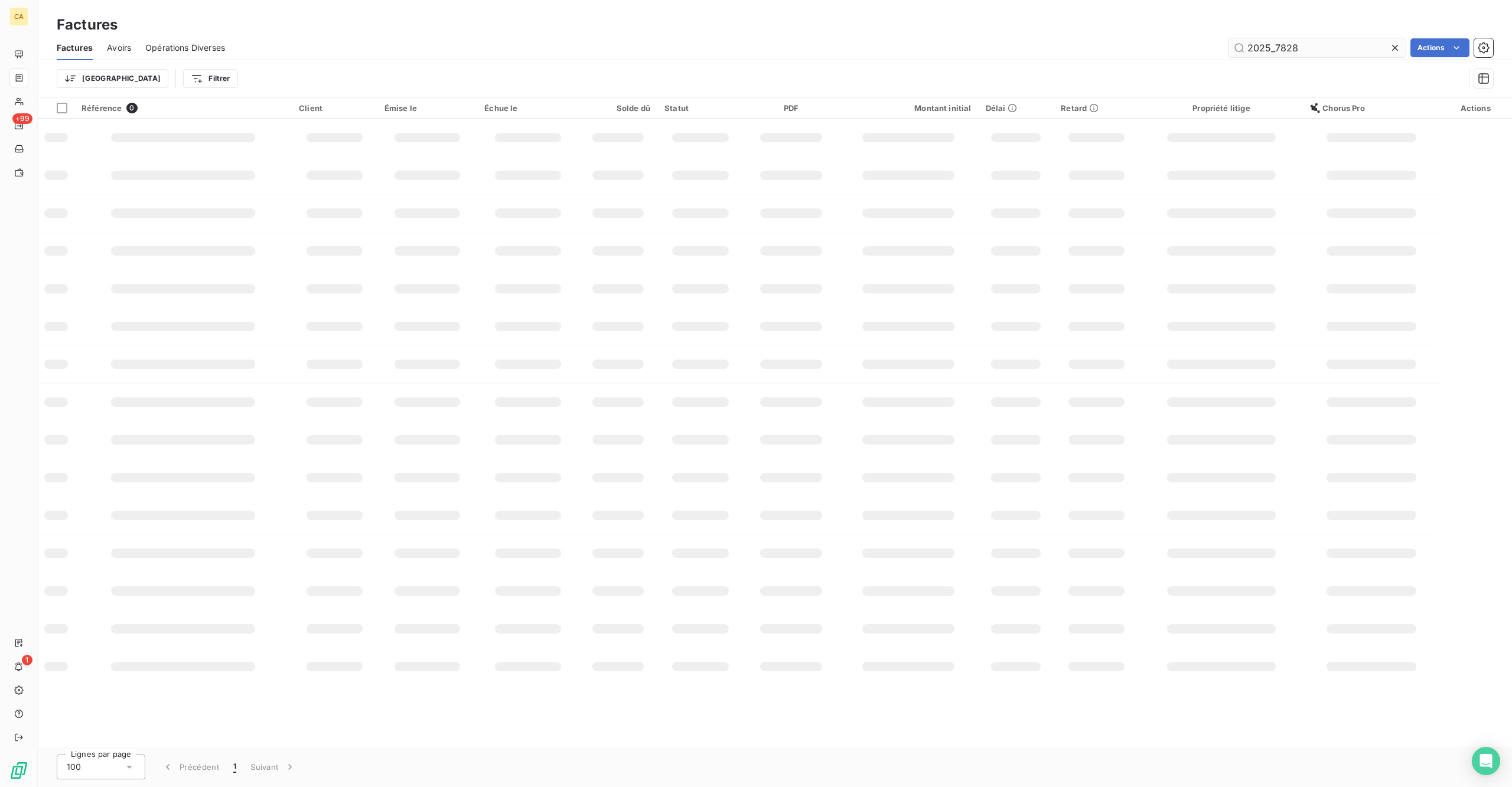
drag, startPoint x: 1304, startPoint y: 32, endPoint x: 1281, endPoint y: 34, distance: 23.1
click at [1209, 39] on input "2025_7828" at bounding box center [1316, 48] width 177 height 19
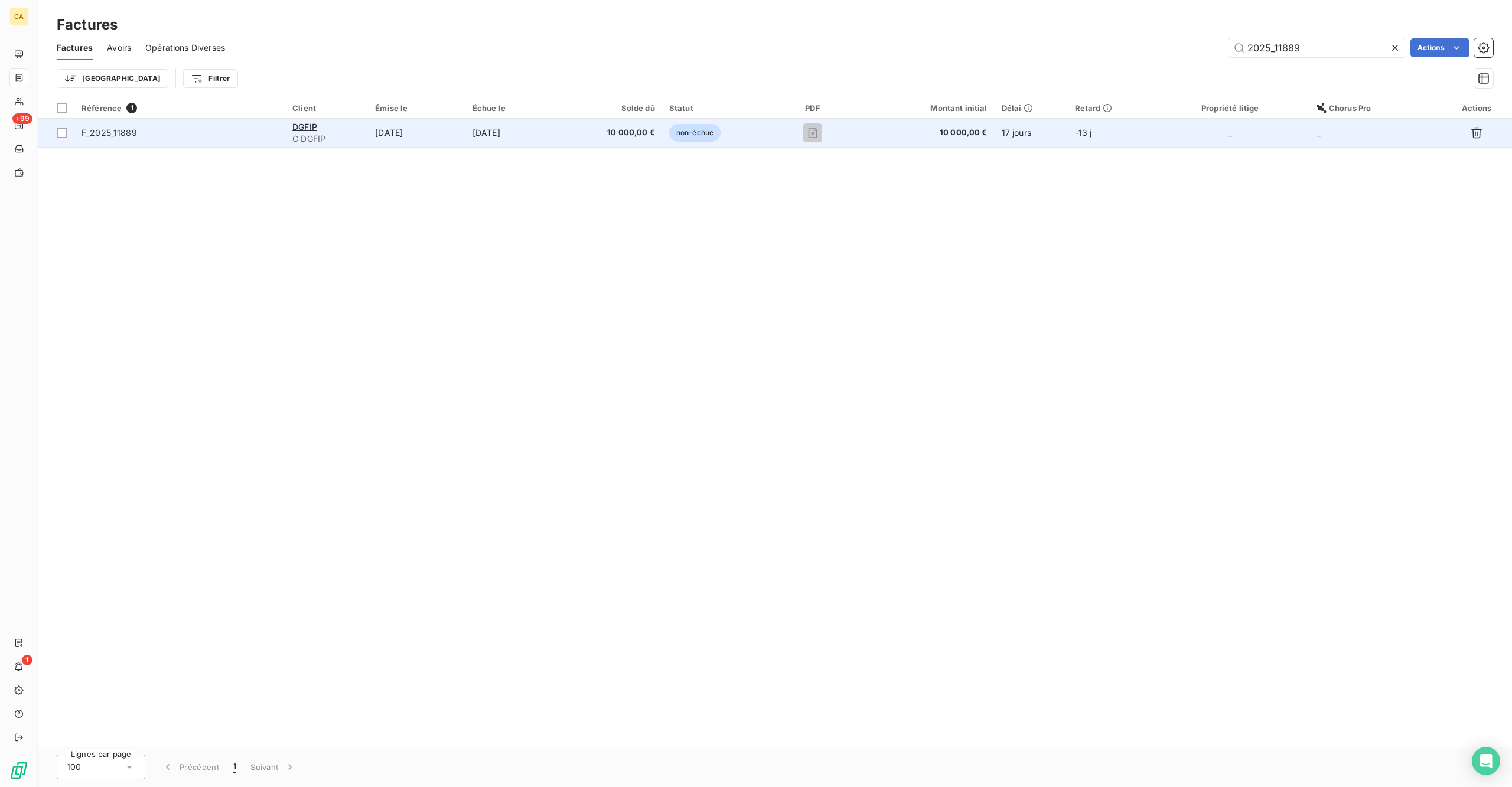
type input "2025_11889"
click at [698, 119] on td "non-échue" at bounding box center [714, 132] width 105 height 29
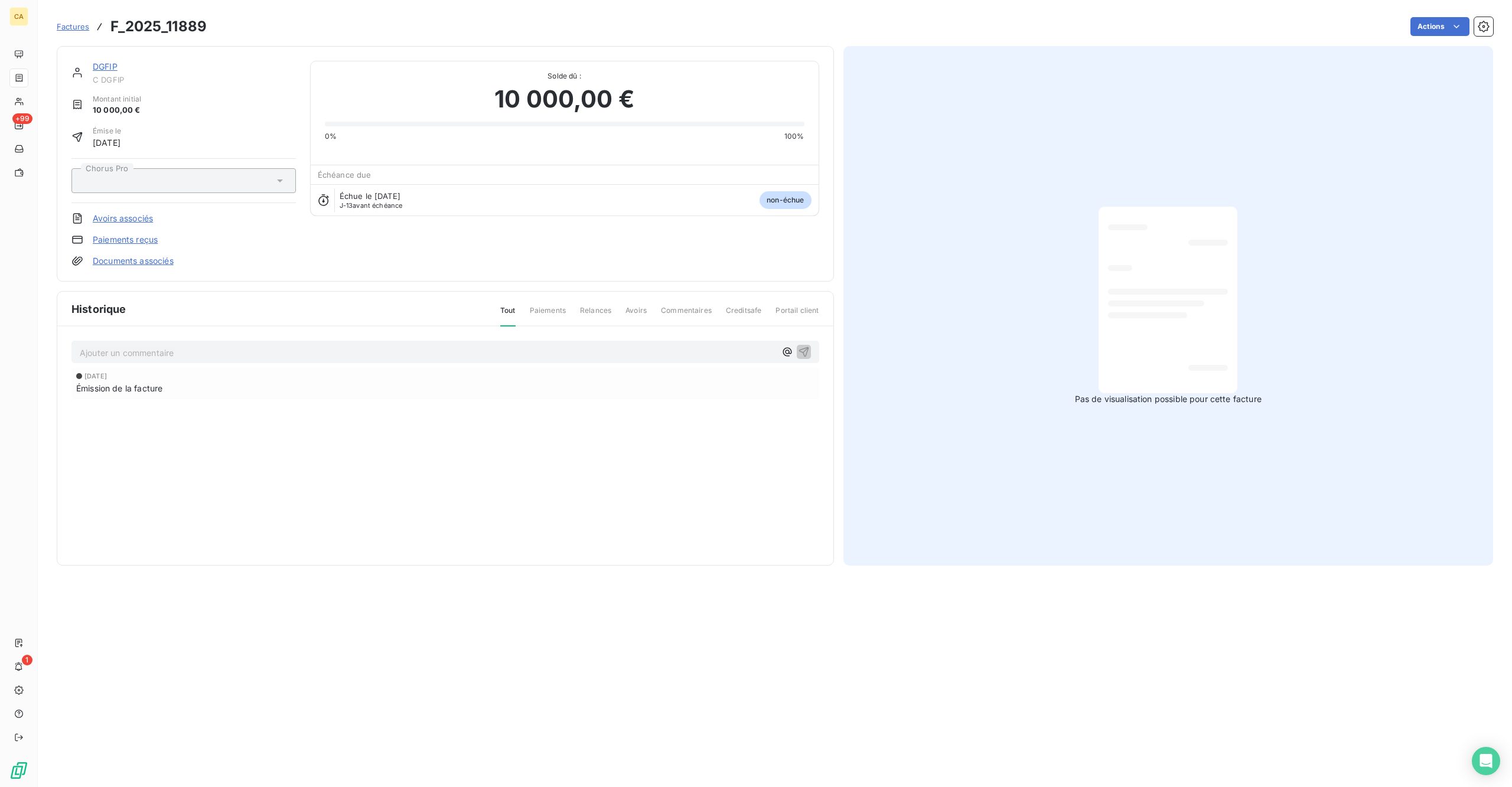
click at [233, 346] on p "Ajouter un commentaire ﻿" at bounding box center [427, 353] width 696 height 15
